Goal: Task Accomplishment & Management: Complete application form

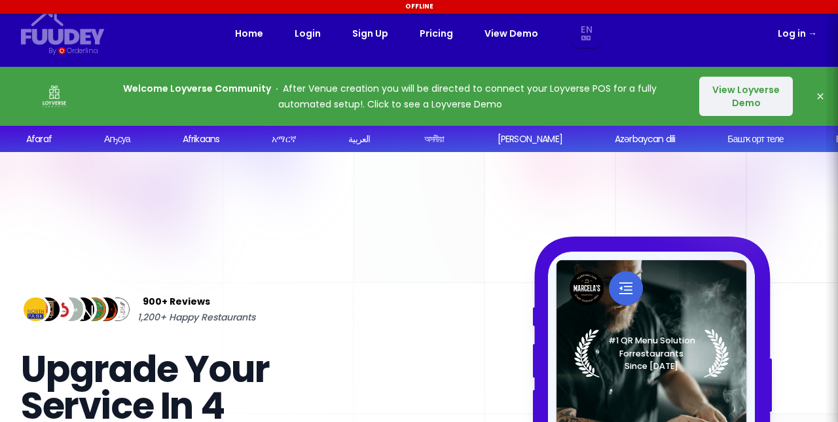
select select "en"
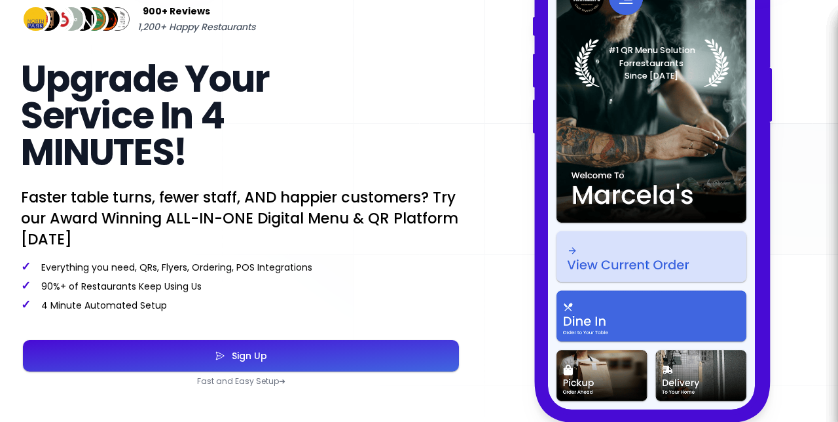
scroll to position [288, 0]
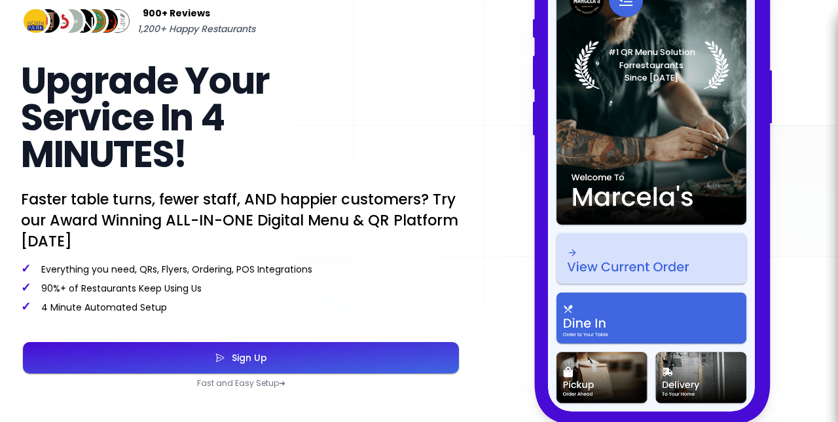
click at [418, 359] on button "Sign Up" at bounding box center [241, 357] width 436 height 31
select select "en"
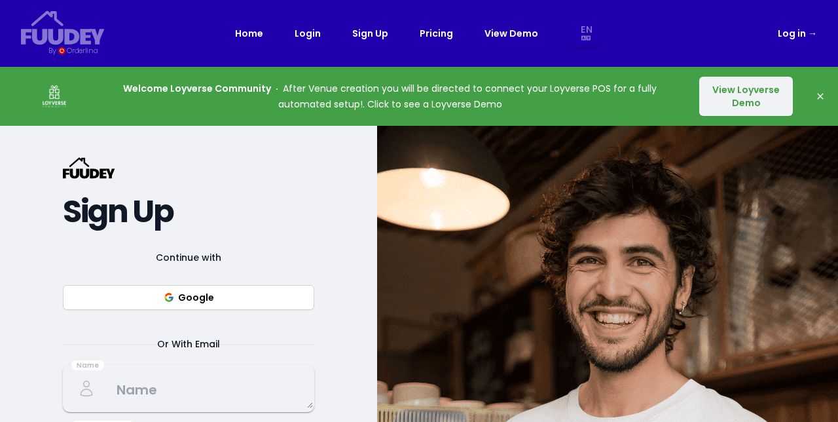
select select "en"
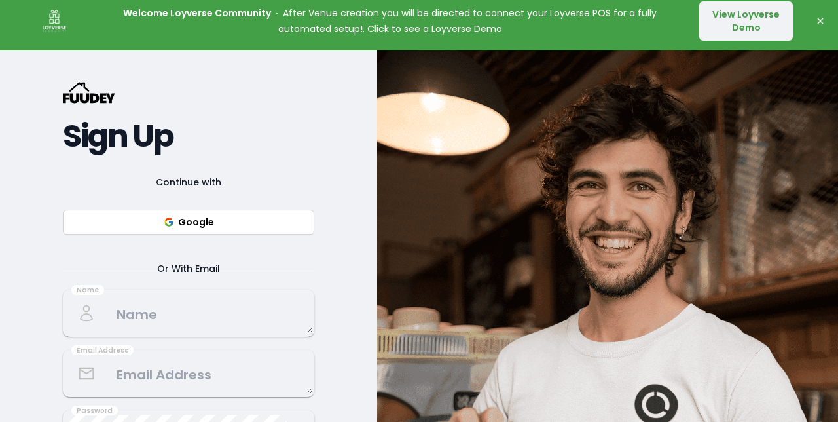
scroll to position [76, 0]
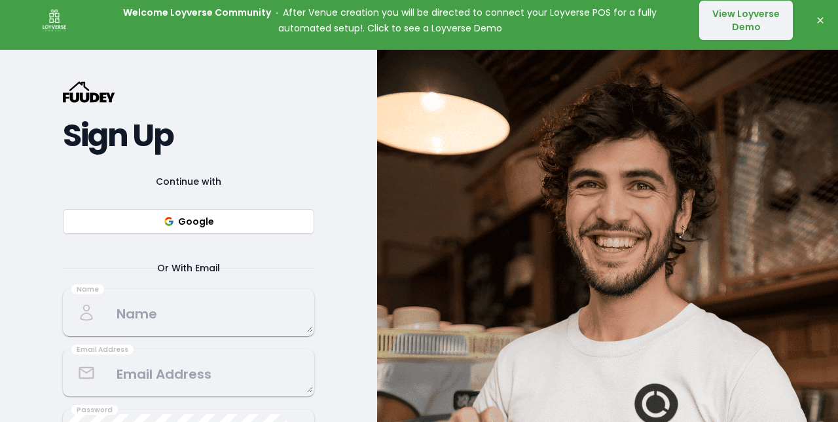
click at [254, 225] on button "Google" at bounding box center [188, 221] width 251 height 25
select select "en"
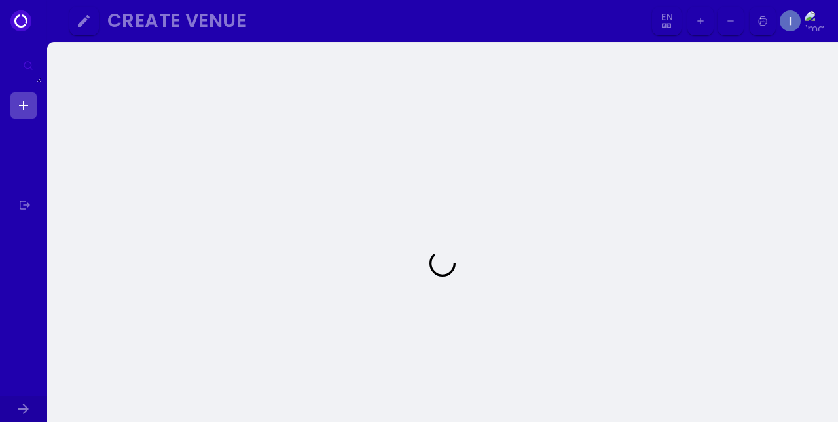
select select "en"
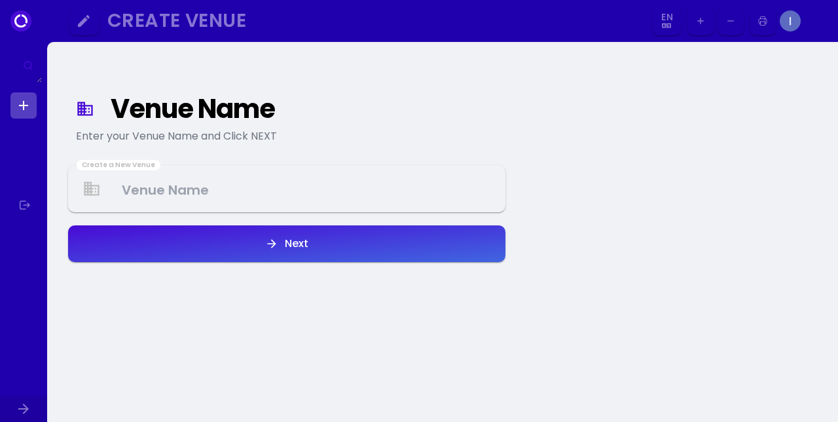
click at [406, 192] on Venue at bounding box center [286, 189] width 435 height 39
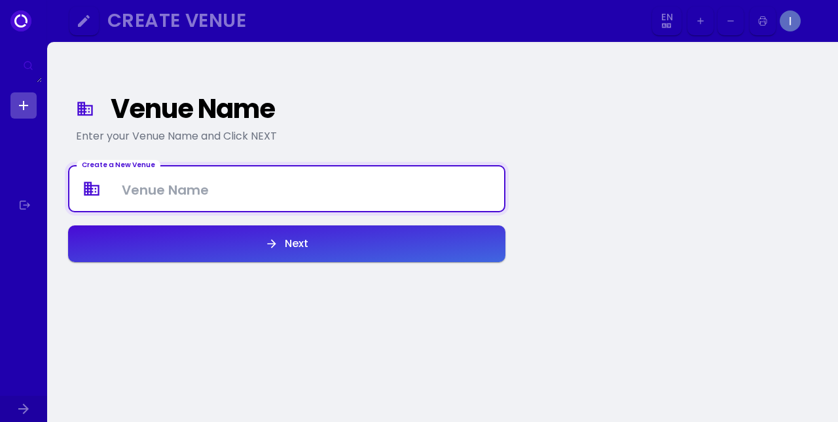
select select "en"
type Venue "[PERSON_NAME]"
click at [448, 245] on button "Next" at bounding box center [286, 243] width 437 height 37
select select "en"
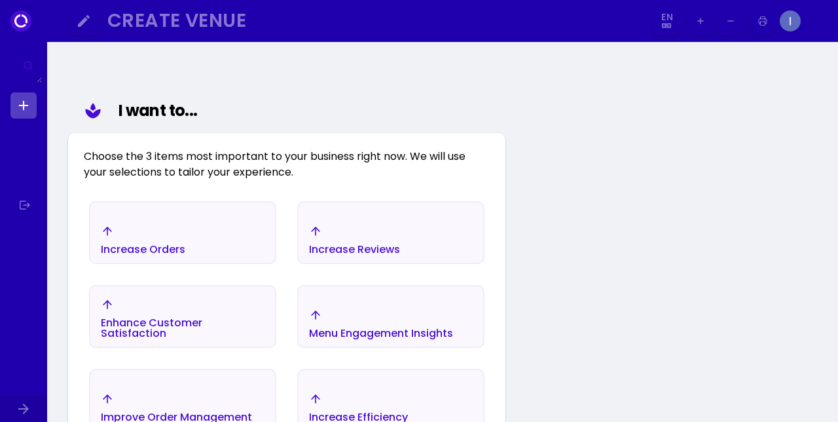
scroll to position [152, 0]
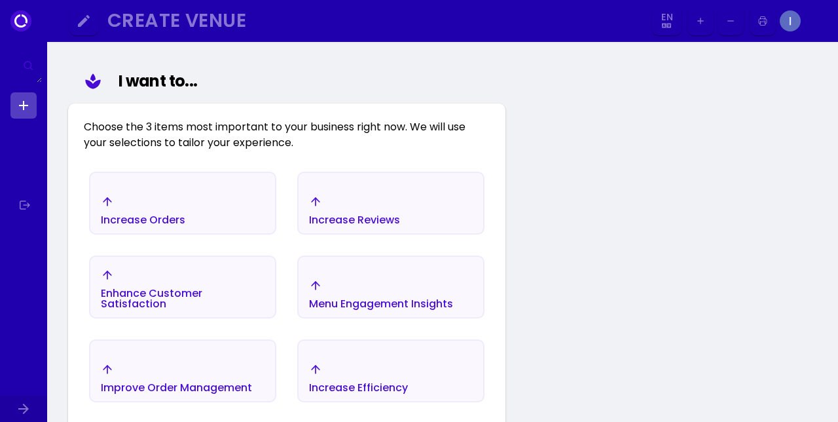
click at [208, 24] on div "Create Venue" at bounding box center [371, 20] width 528 height 15
select select "en"
click at [173, 18] on div "Create Venue" at bounding box center [371, 20] width 528 height 15
select select "en"
click at [88, 16] on icon "button" at bounding box center [84, 21] width 12 height 12
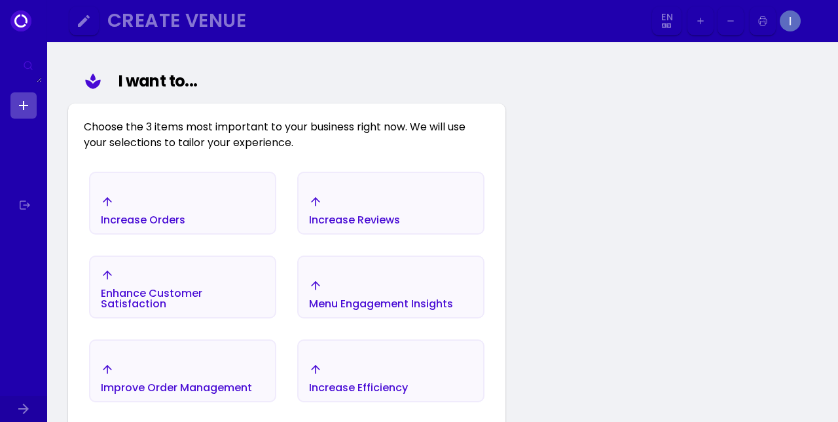
click at [160, 22] on div "Create Venue" at bounding box center [371, 20] width 528 height 15
select select "en"
click at [296, 27] on div "Create Venue" at bounding box center [371, 20] width 528 height 15
select select "en"
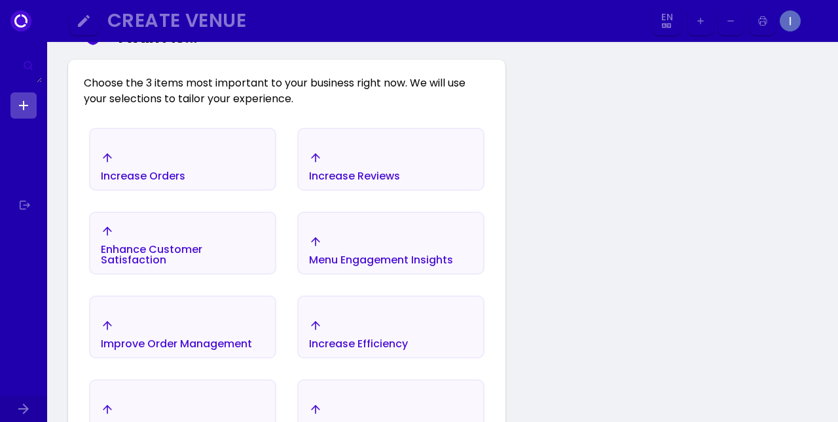
scroll to position [195, 0]
select select "en"
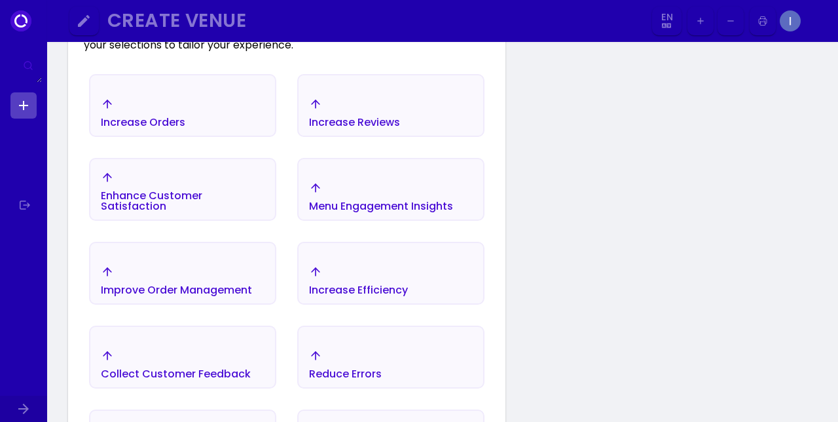
select select "en"
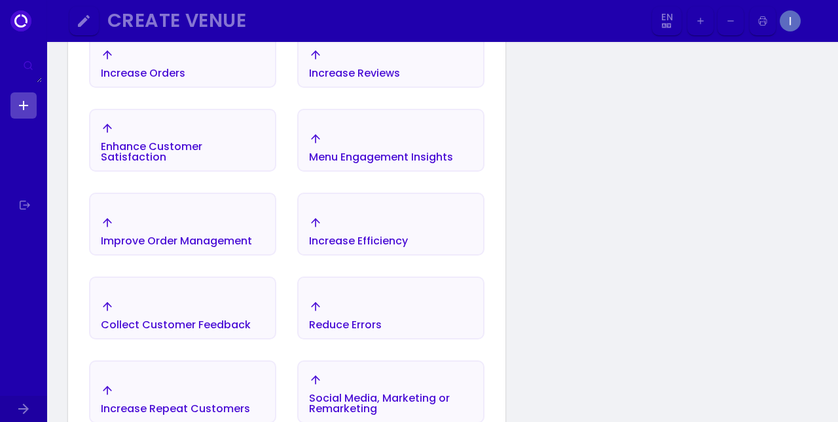
select select "en"
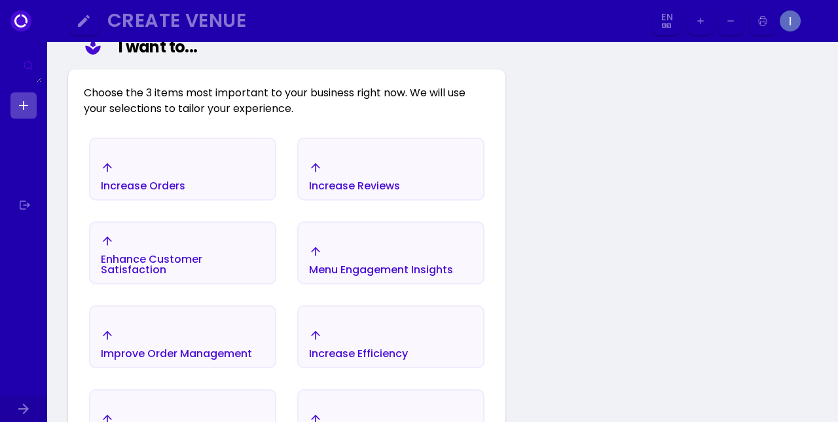
select select "en"
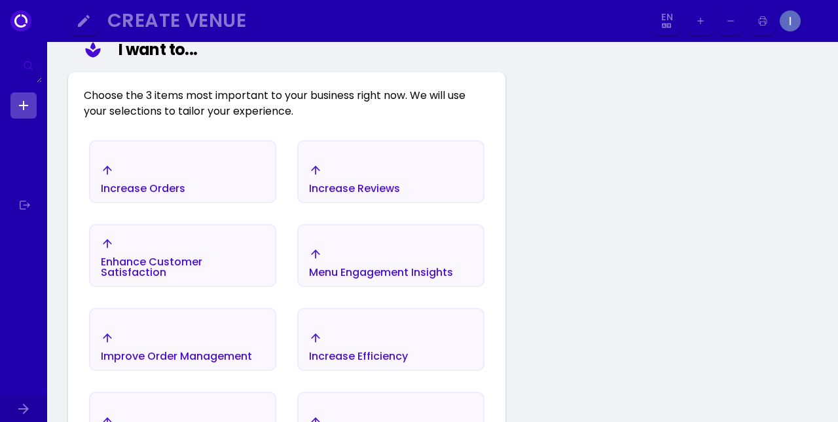
scroll to position [174, 0]
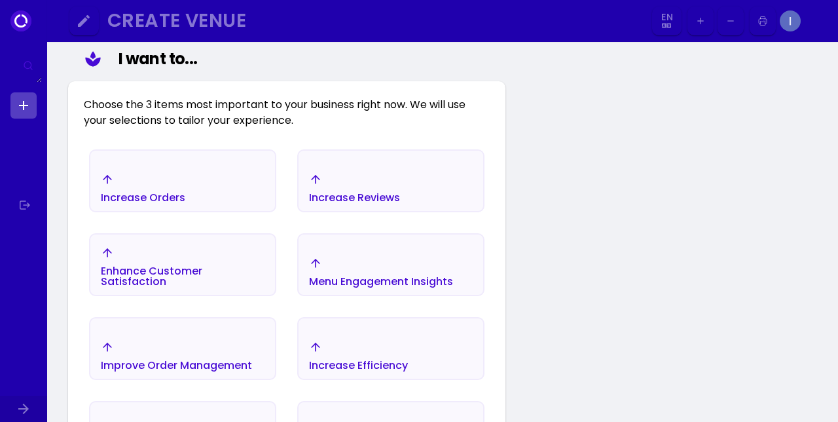
select select "en"
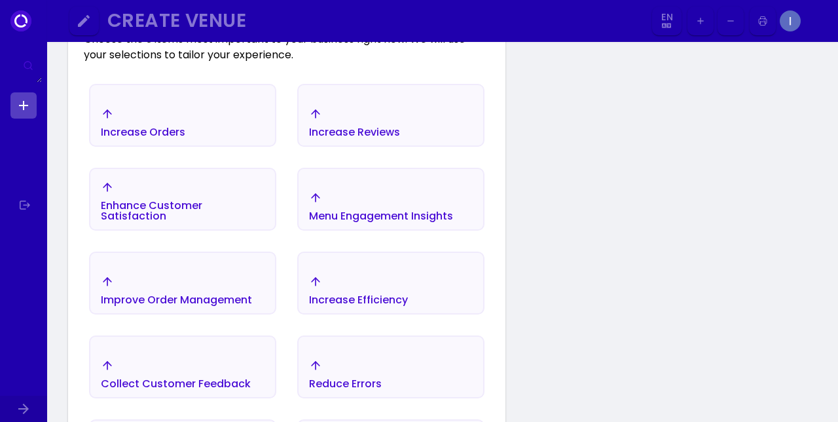
scroll to position [242, 0]
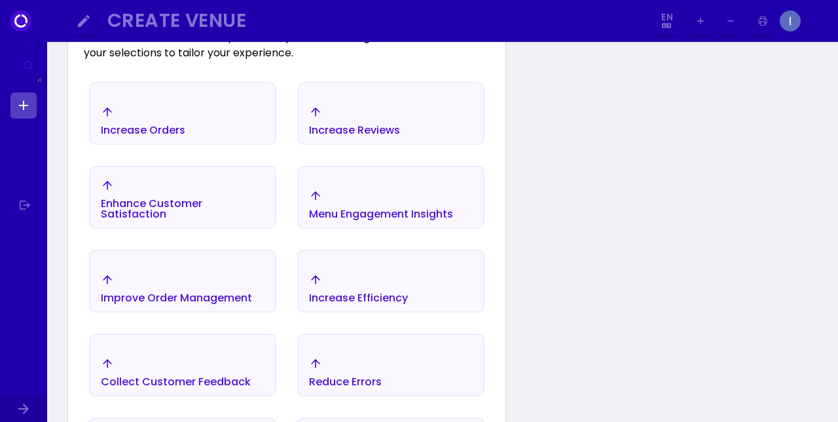
click at [217, 199] on div "Enhance Customer Satisfaction" at bounding box center [183, 208] width 164 height 21
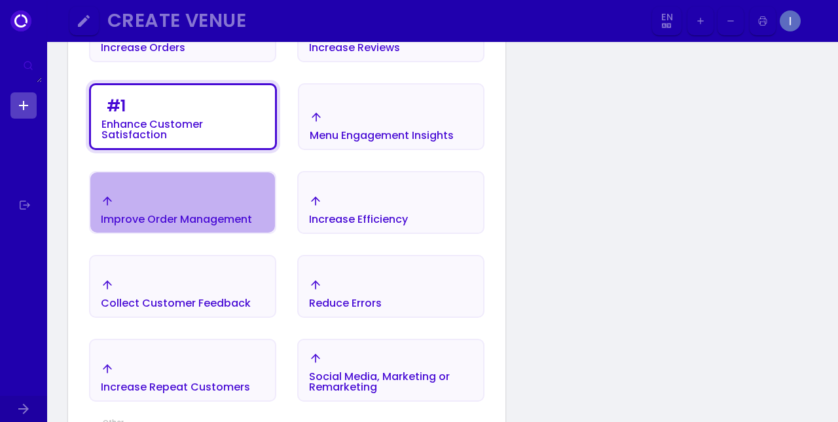
click at [221, 222] on div "Improve Order Management" at bounding box center [176, 219] width 151 height 10
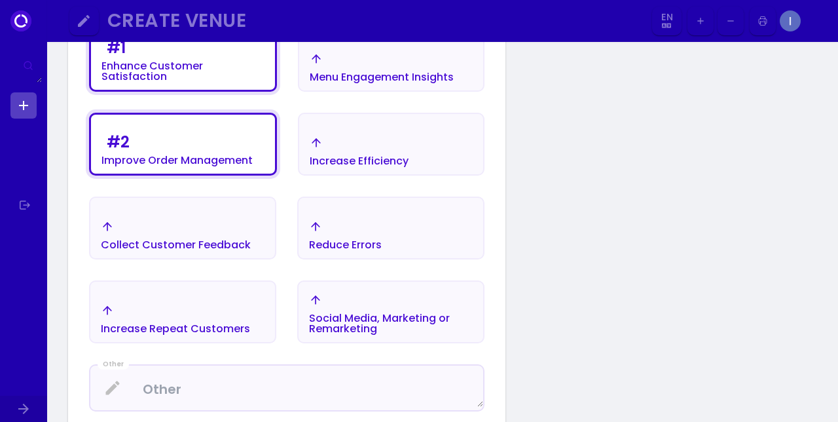
scroll to position [381, 0]
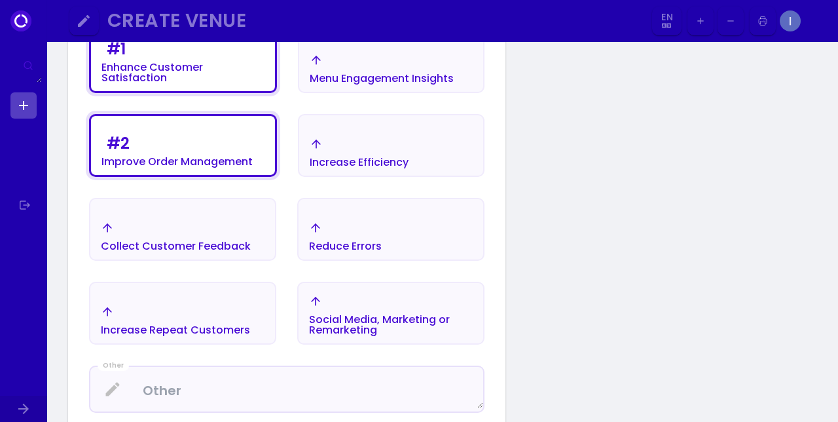
select select "en"
click at [350, 228] on div "Reduce Errors" at bounding box center [345, 236] width 73 height 30
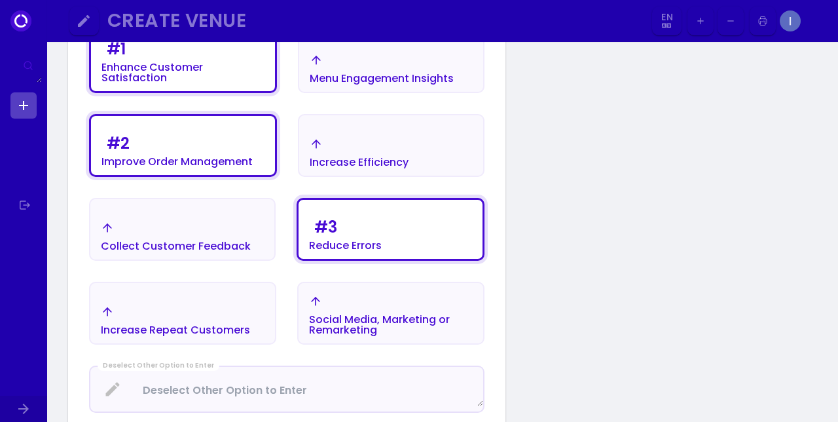
click at [113, 310] on icon "button" at bounding box center [107, 311] width 13 height 13
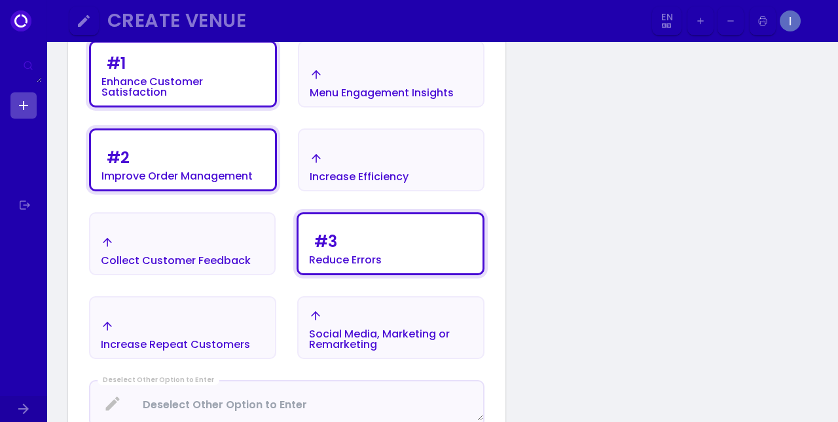
select select "en"
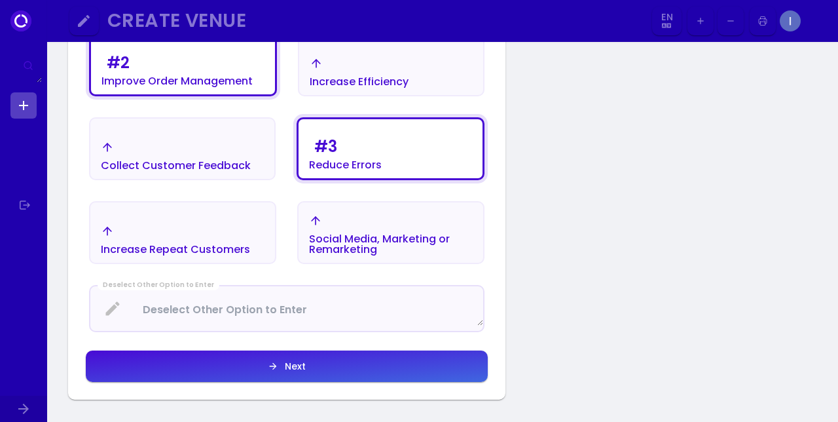
scroll to position [463, 0]
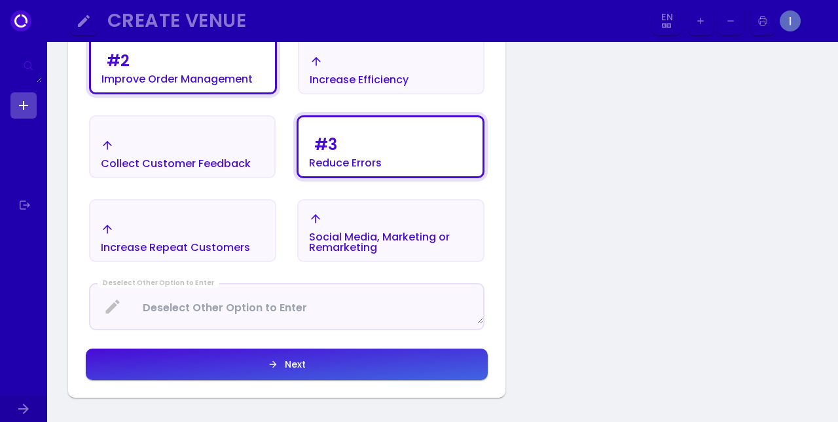
click at [140, 360] on button "Next" at bounding box center [287, 363] width 402 height 31
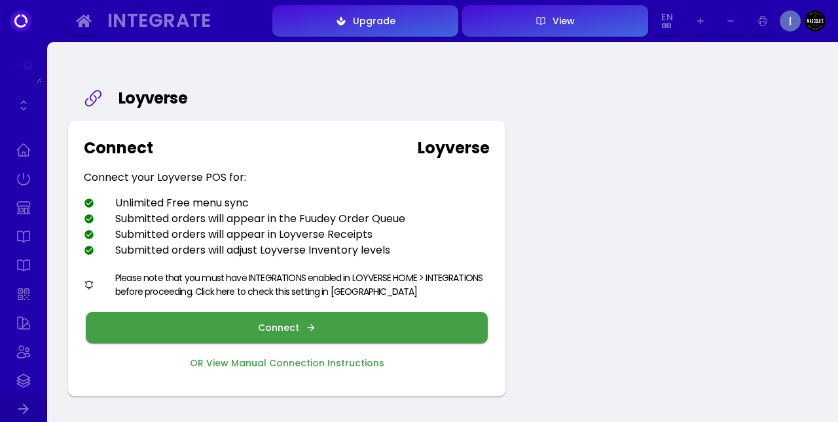
click at [145, 327] on button "Connect" at bounding box center [287, 327] width 402 height 31
